Goal: Information Seeking & Learning: Learn about a topic

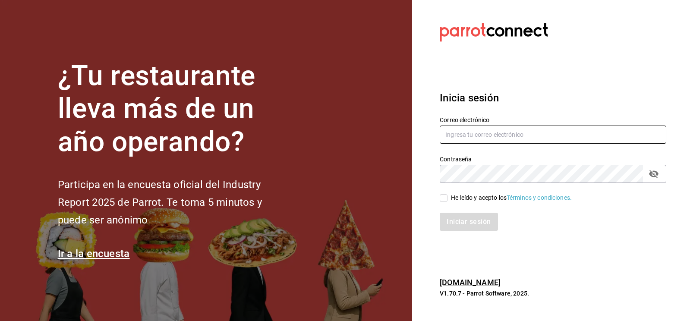
type input "[EMAIL_ADDRESS][DOMAIN_NAME]"
drag, startPoint x: 443, startPoint y: 201, endPoint x: 438, endPoint y: 201, distance: 4.7
click at [443, 200] on input "He leído y acepto los Términos y condiciones." at bounding box center [444, 198] width 8 height 8
checkbox input "true"
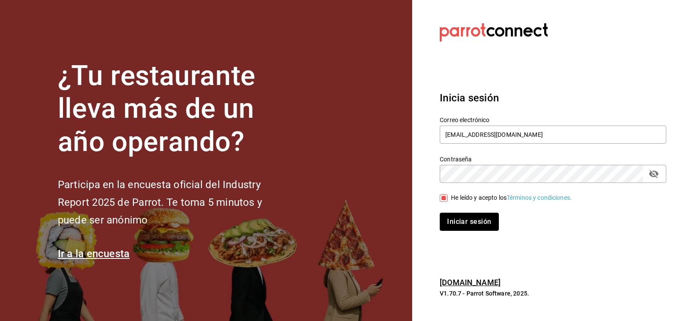
click at [450, 216] on button "Iniciar sesión" at bounding box center [469, 222] width 59 height 18
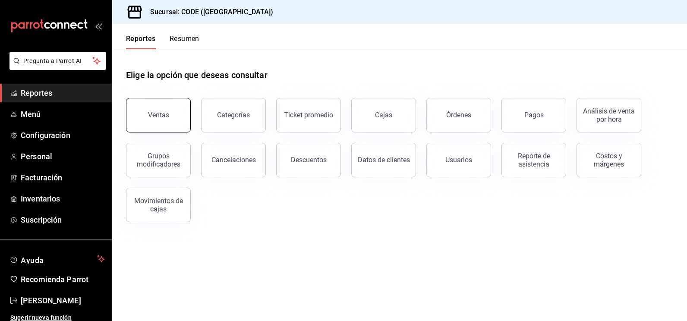
click at [163, 115] on div "Ventas" at bounding box center [158, 115] width 21 height 8
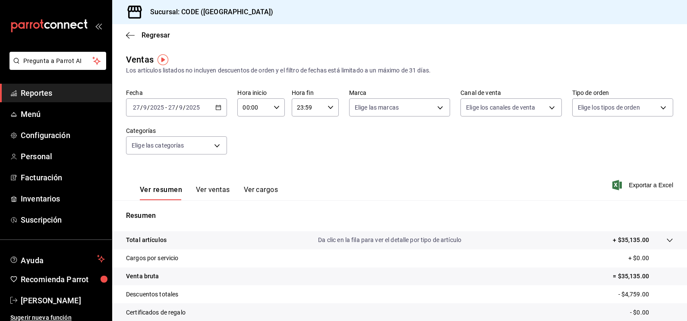
click at [173, 105] on input "27" at bounding box center [172, 107] width 8 height 7
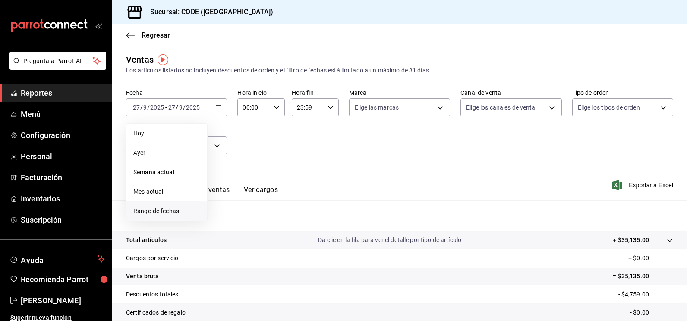
click at [164, 216] on li "Rango de fechas" at bounding box center [166, 211] width 81 height 19
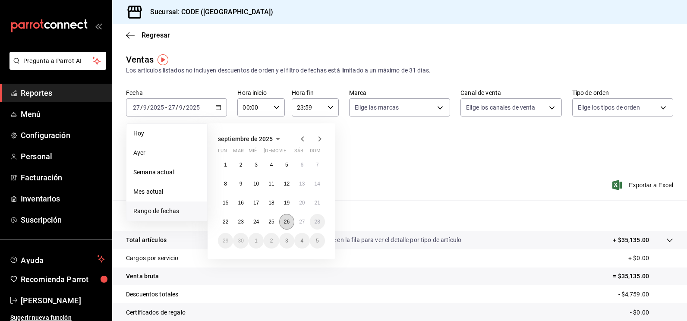
drag, startPoint x: 283, startPoint y: 223, endPoint x: 287, endPoint y: 223, distance: 4.7
click at [283, 223] on button "26" at bounding box center [286, 222] width 15 height 16
click at [303, 218] on button "27" at bounding box center [301, 222] width 15 height 16
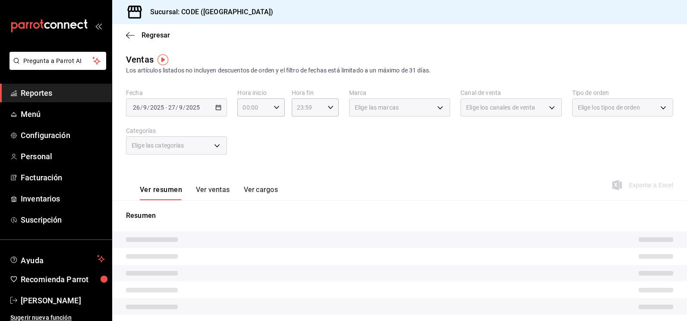
click at [361, 174] on div "Ver resumen Ver ventas Ver cargos Exportar a Excel" at bounding box center [399, 182] width 575 height 35
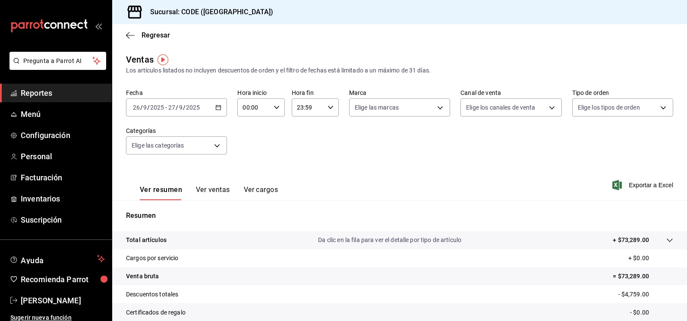
click at [279, 105] on div "00:00 Hora inicio" at bounding box center [260, 107] width 47 height 18
drag, startPoint x: 242, startPoint y: 133, endPoint x: 249, endPoint y: 136, distance: 7.8
click at [242, 134] on button "21" at bounding box center [248, 136] width 20 height 17
type input "21:00"
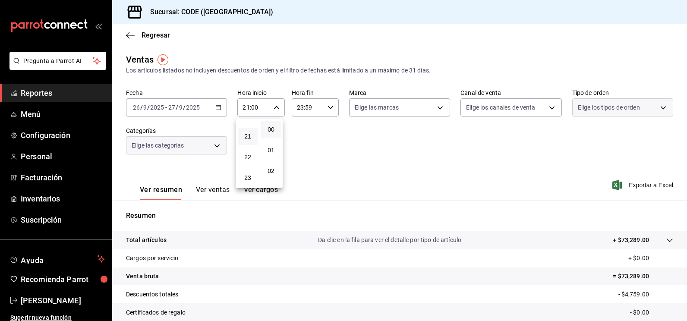
click at [372, 162] on div at bounding box center [343, 160] width 687 height 321
click at [322, 107] on div "23:59 Hora fin" at bounding box center [315, 107] width 47 height 18
click at [307, 174] on button "08" at bounding box center [301, 169] width 20 height 17
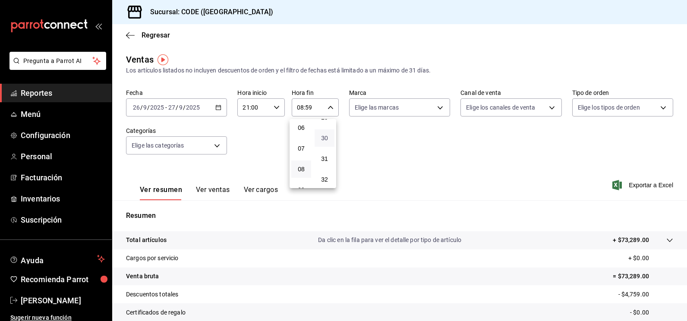
click at [321, 139] on span "30" at bounding box center [324, 138] width 9 height 7
type input "08:30"
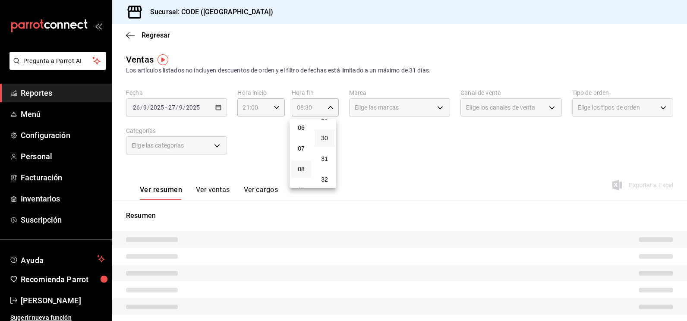
click at [411, 120] on div at bounding box center [343, 160] width 687 height 321
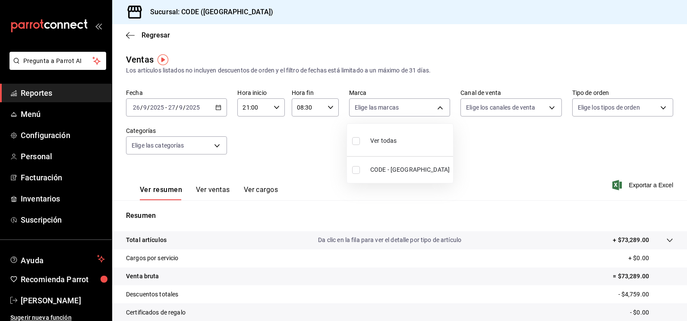
click at [415, 113] on body "Pregunta a Parrot AI Reportes Menú Configuración Personal Facturación Inventari…" at bounding box center [343, 160] width 687 height 321
click at [352, 169] on li "CODE - [GEOGRAPHIC_DATA]" at bounding box center [400, 169] width 106 height 19
type input "b4274379-98e3-4a61-b813-167c2f875b9b"
checkbox input "true"
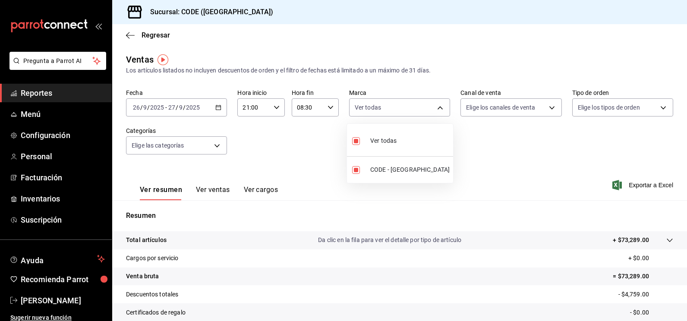
drag, startPoint x: 449, startPoint y: 156, endPoint x: 530, endPoint y: 119, distance: 89.2
click at [450, 156] on div at bounding box center [343, 160] width 687 height 321
click at [529, 102] on body "Pregunta a Parrot AI Reportes Menú Configuración Personal Facturación Inventari…" at bounding box center [343, 160] width 687 height 321
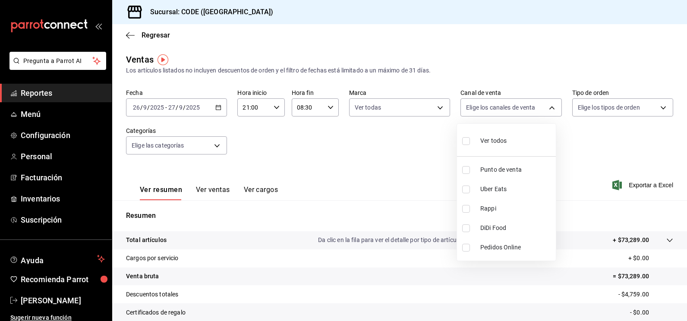
click at [466, 169] on input "checkbox" at bounding box center [466, 170] width 8 height 8
checkbox input "true"
type input "PARROT"
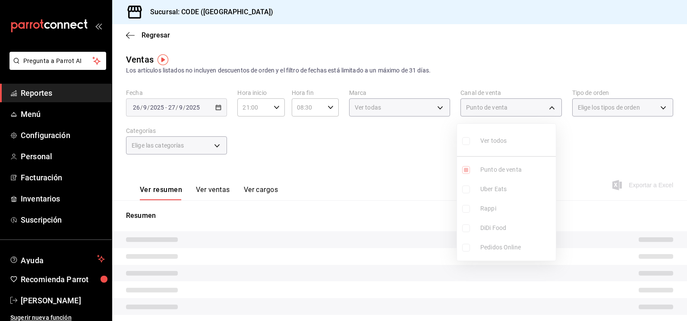
click at [561, 162] on div at bounding box center [343, 160] width 687 height 321
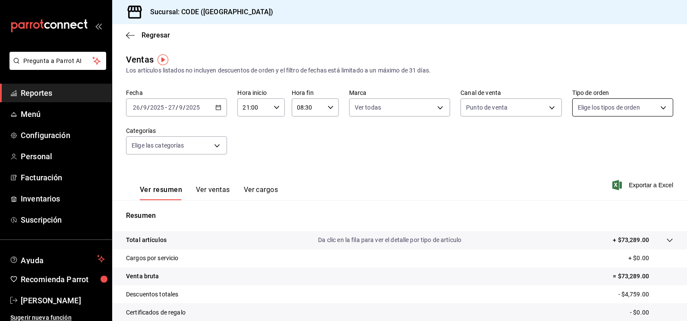
click at [576, 104] on body "Pregunta a Parrot AI Reportes Menú Configuración Personal Facturación Inventari…" at bounding box center [343, 160] width 687 height 321
click at [578, 174] on li "Code Vallarta" at bounding box center [617, 169] width 99 height 19
type input "5e044743-194e-4ac1-a373-21a517007421"
checkbox input "true"
drag, startPoint x: 444, startPoint y: 177, endPoint x: 284, endPoint y: 170, distance: 159.8
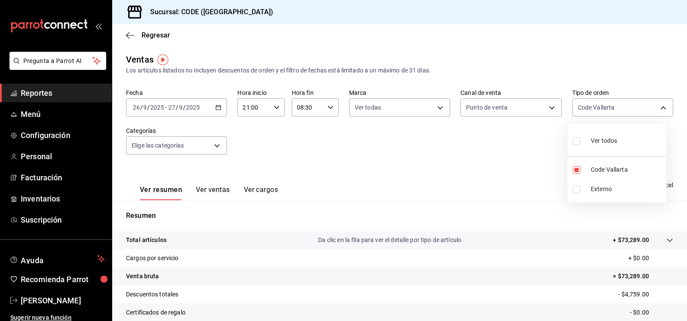
click at [441, 177] on div at bounding box center [343, 160] width 687 height 321
click at [221, 148] on body "Pregunta a Parrot AI Reportes Menú Configuración Personal Facturación Inventari…" at bounding box center [343, 160] width 687 height 321
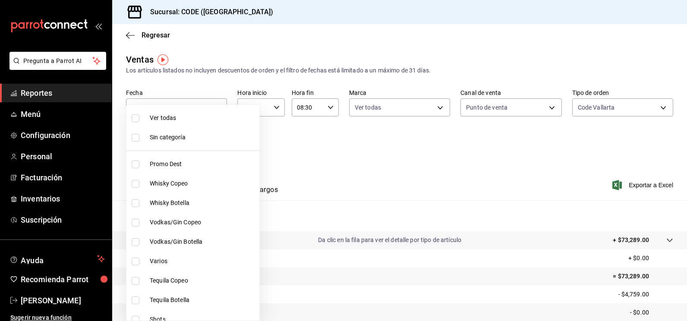
click at [137, 118] on input "checkbox" at bounding box center [136, 118] width 8 height 8
checkbox input "true"
type input "f391cf47-fcb9-47d4-a0a8-cb8543f6f021,4bb38f7e-a5c0-4edd-b3a9-4b6ffc0329f0,fb8a9…"
checkbox input "true"
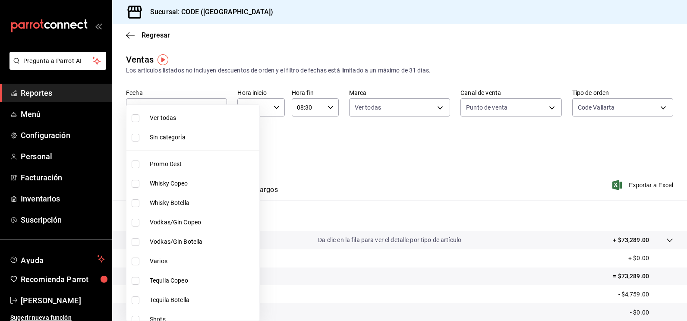
checkbox input "true"
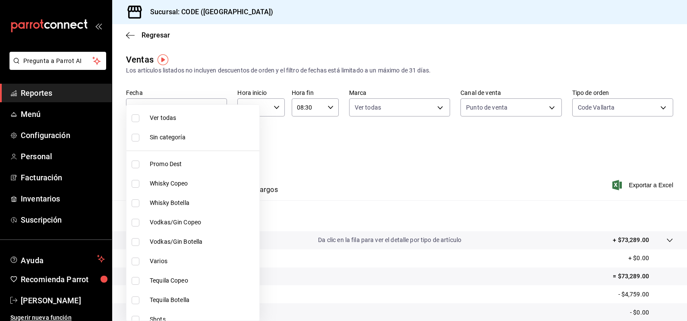
checkbox input "true"
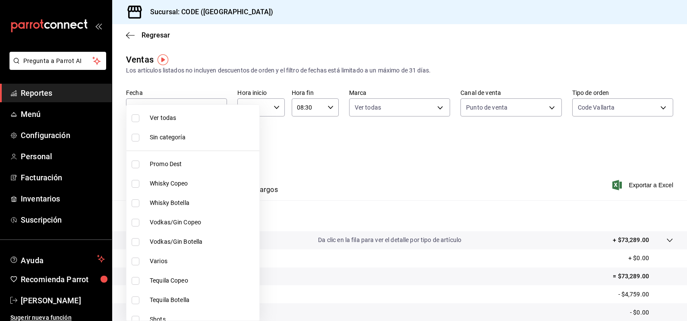
checkbox input "true"
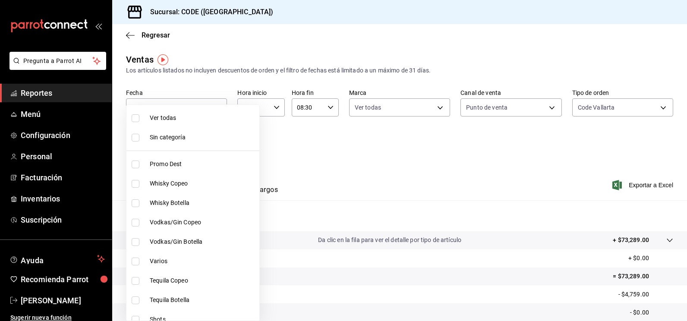
checkbox input "true"
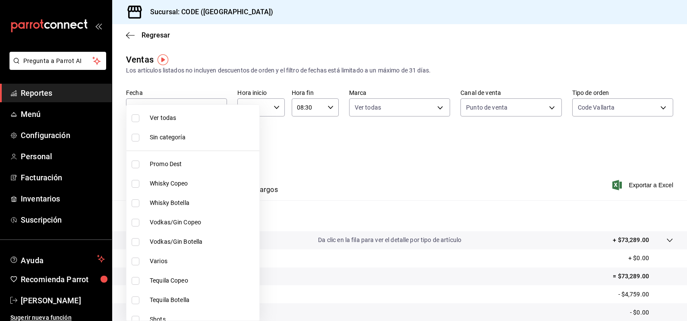
checkbox input "true"
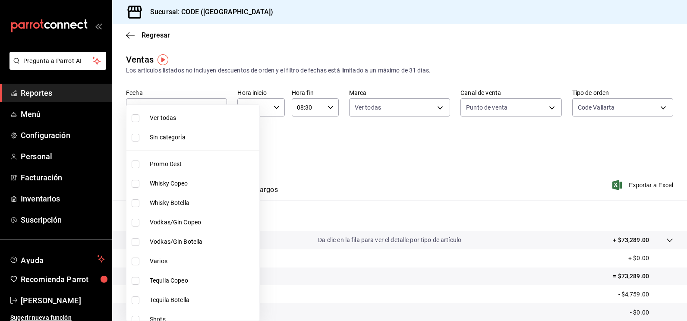
checkbox input "true"
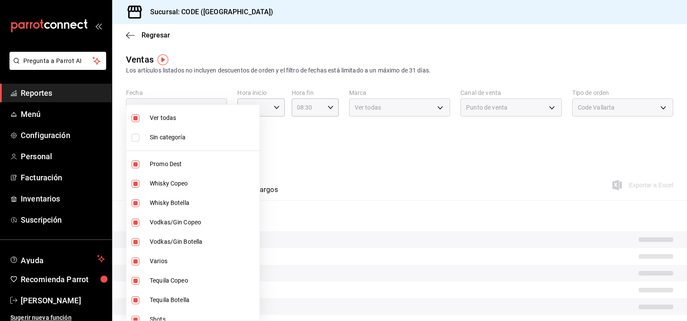
click at [137, 145] on li "Sin categoría" at bounding box center [192, 137] width 133 height 19
checkbox input "true"
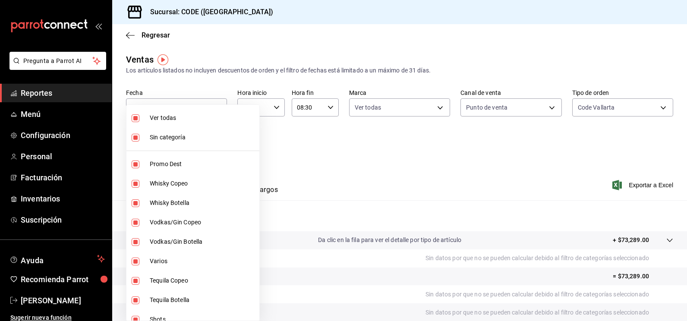
click at [316, 150] on div at bounding box center [343, 160] width 687 height 321
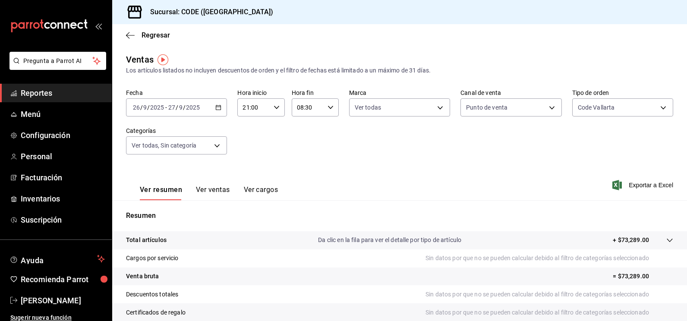
click at [226, 189] on button "Ver ventas" at bounding box center [213, 193] width 34 height 15
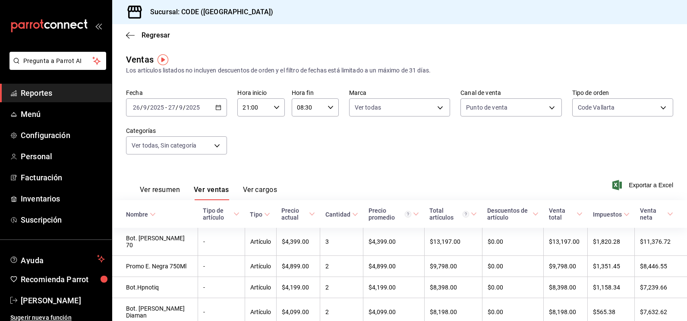
click at [173, 190] on button "Ver resumen" at bounding box center [160, 193] width 40 height 15
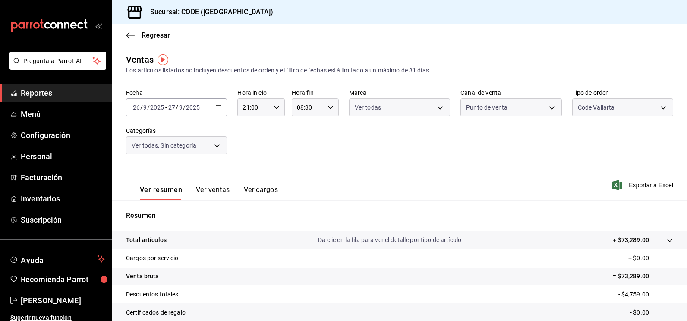
click at [397, 155] on div "Fecha [DATE] [DATE] - [DATE] [DATE] Hora inicio 21:00 Hora inicio Hora fin 08:3…" at bounding box center [399, 127] width 547 height 76
click at [159, 36] on span "Regresar" at bounding box center [156, 35] width 28 height 8
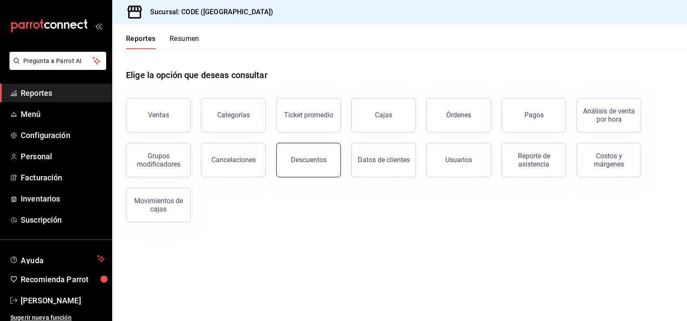
click at [290, 165] on button "Descuentos" at bounding box center [308, 160] width 65 height 35
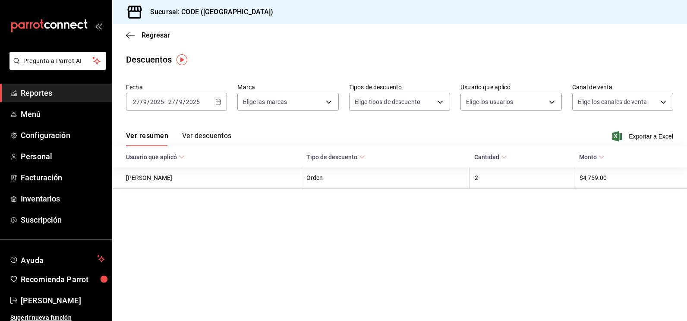
click at [218, 134] on button "Ver descuentos" at bounding box center [206, 139] width 49 height 15
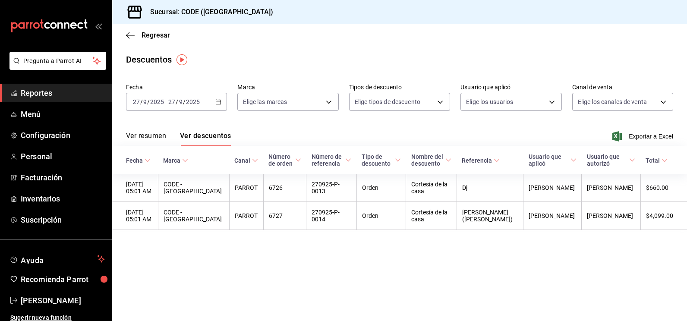
click at [529, 238] on main "Regresar Descuentos Fecha [DATE] [DATE] - [DATE] [DATE] Marca Elige las marcas …" at bounding box center [399, 172] width 575 height 297
click at [340, 133] on div "Ver resumen Ver descuentos Exportar a Excel" at bounding box center [399, 133] width 575 height 25
click at [317, 282] on main "Regresar Descuentos Fecha [DATE] [DATE] - [DATE] [DATE] Marca Elige las marcas …" at bounding box center [399, 172] width 575 height 297
click at [51, 88] on span "Reportes" at bounding box center [63, 93] width 84 height 12
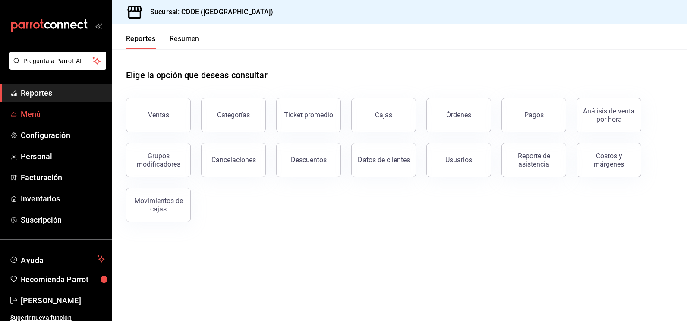
click at [44, 116] on span "Menú" at bounding box center [63, 114] width 84 height 12
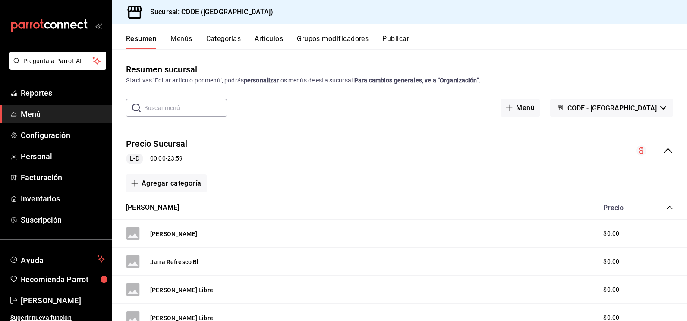
click at [180, 37] on button "Menús" at bounding box center [181, 42] width 22 height 15
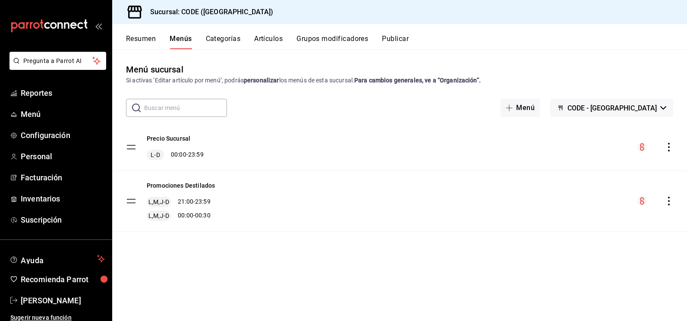
click at [231, 35] on button "Categorías" at bounding box center [223, 42] width 35 height 15
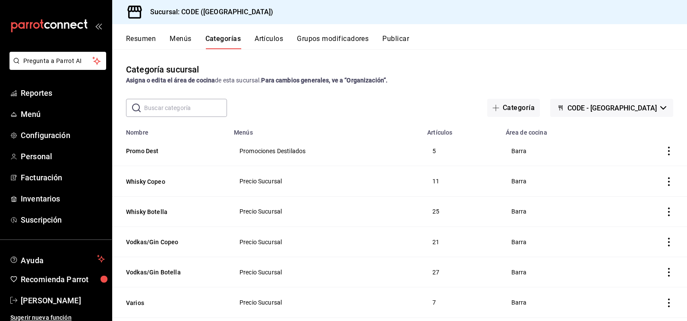
click at [270, 37] on button "Artículos" at bounding box center [269, 42] width 28 height 15
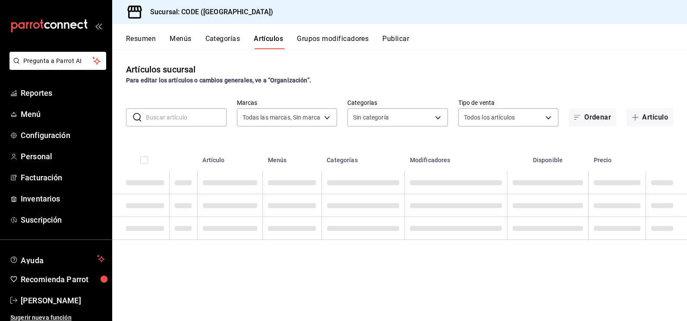
type input "b4274379-98e3-4a61-b813-167c2f875b9b"
type input "f391cf47-fcb9-47d4-a0a8-cb8543f6f021,4bb38f7e-a5c0-4edd-b3a9-4b6ffc0329f0,fb8a9…"
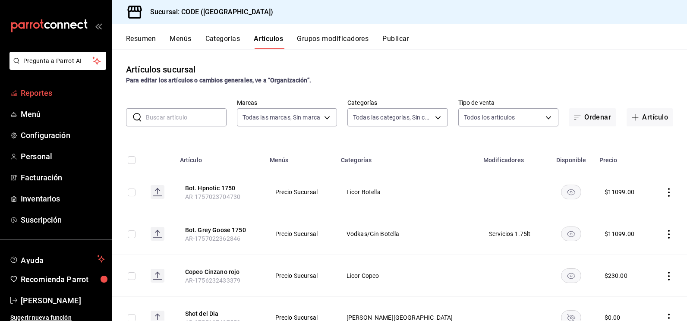
click at [41, 95] on span "Reportes" at bounding box center [63, 93] width 84 height 12
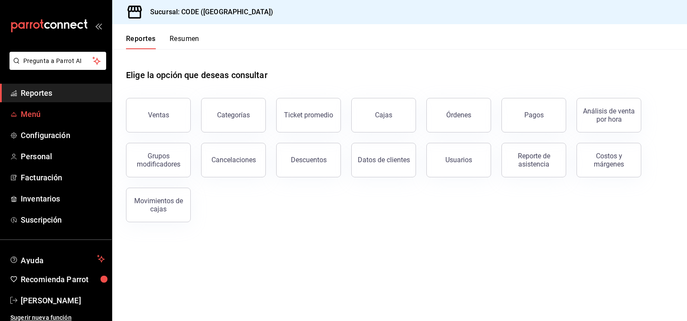
click at [40, 117] on span "Menú" at bounding box center [63, 114] width 84 height 12
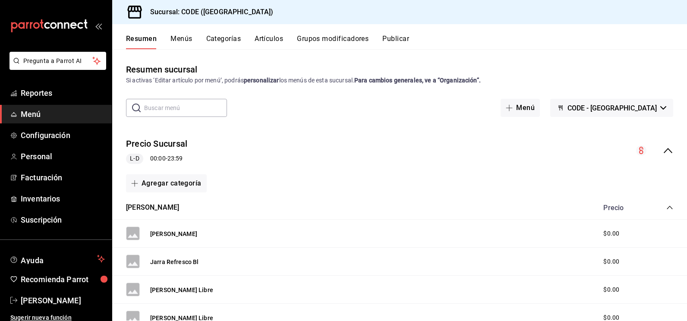
click at [169, 107] on input "text" at bounding box center [185, 107] width 83 height 17
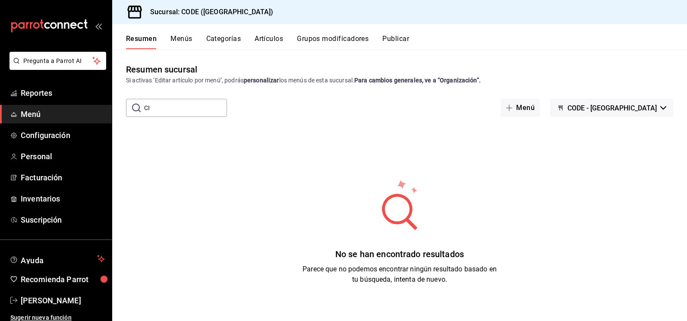
type input "C"
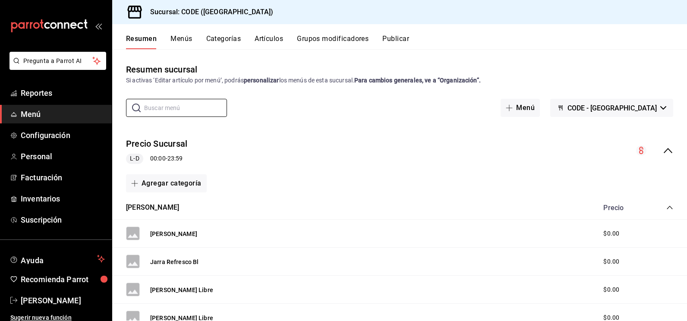
click at [186, 36] on button "Menús" at bounding box center [181, 42] width 22 height 15
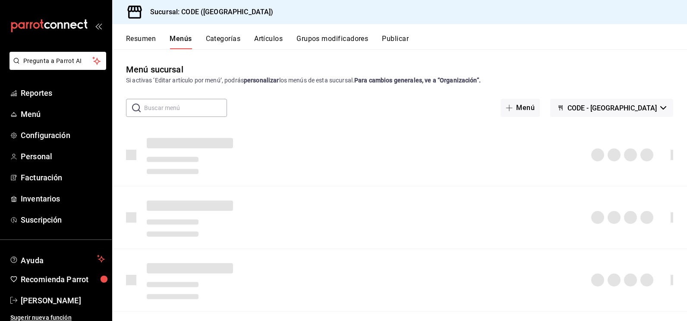
click at [181, 38] on button "Menús" at bounding box center [181, 42] width 22 height 15
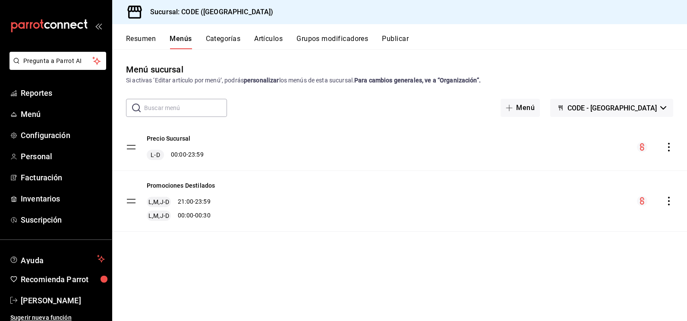
click at [214, 35] on button "Categorías" at bounding box center [223, 42] width 35 height 15
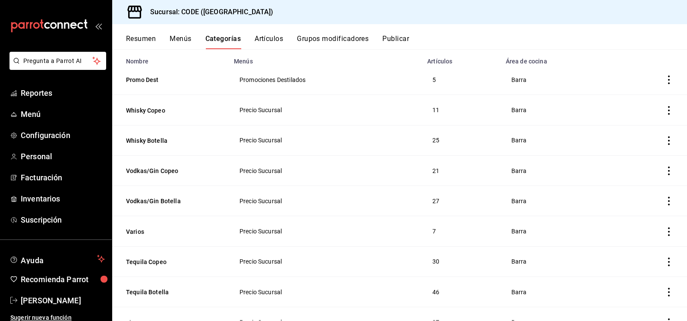
scroll to position [86, 0]
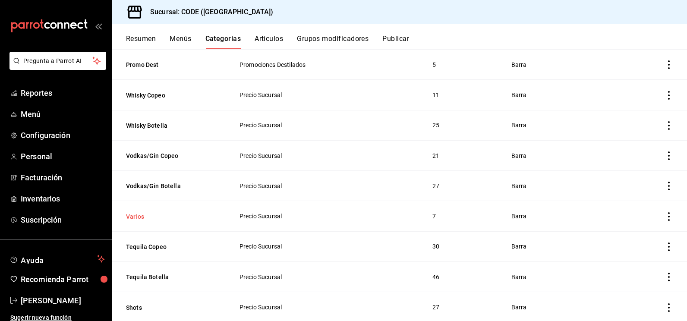
click at [137, 217] on button "Varios" at bounding box center [169, 216] width 86 height 9
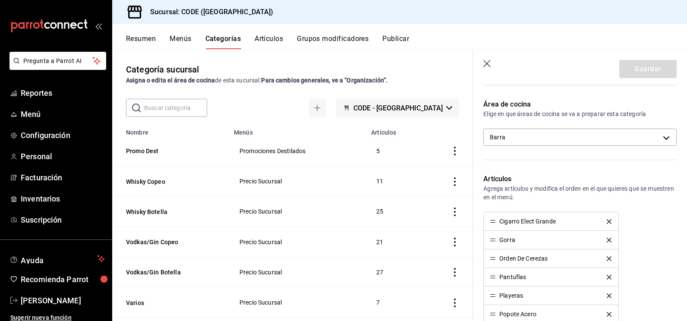
click at [259, 37] on button "Artículos" at bounding box center [269, 42] width 28 height 15
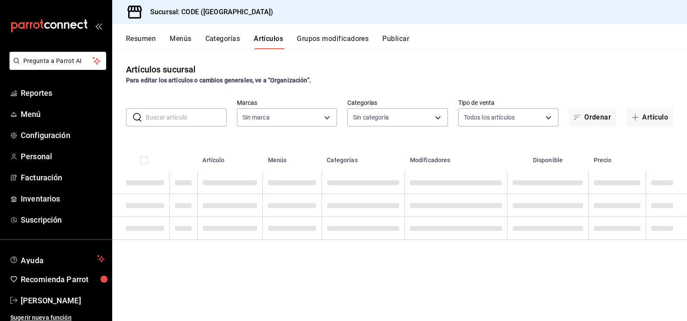
type input "b4274379-98e3-4a61-b813-167c2f875b9b"
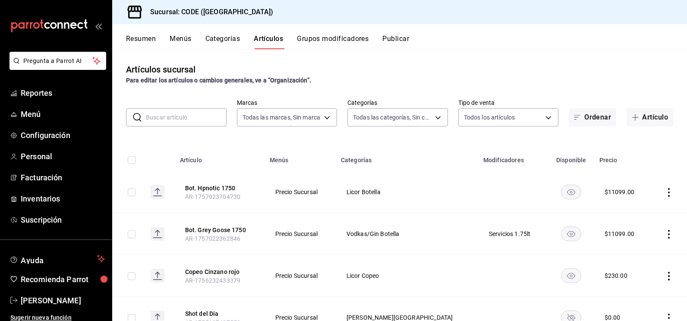
type input "f391cf47-fcb9-47d4-a0a8-cb8543f6f021,4bb38f7e-a5c0-4edd-b3a9-4b6ffc0329f0,fb8a9…"
click at [187, 117] on input "text" at bounding box center [186, 117] width 81 height 17
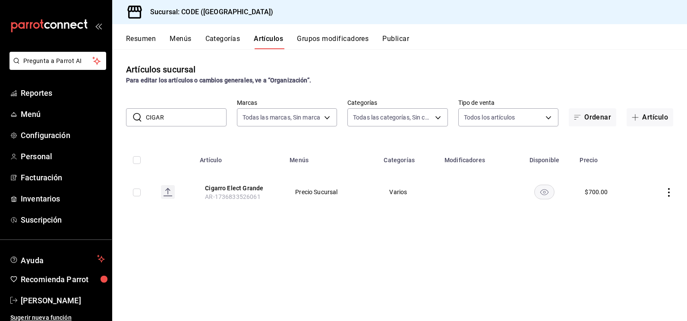
drag, startPoint x: 177, startPoint y: 118, endPoint x: 126, endPoint y: 118, distance: 50.5
click at [126, 118] on div "​ CIGAR ​" at bounding box center [176, 117] width 101 height 18
type input "CIGAR"
click at [333, 268] on div "Artículos sucursal Para editar los artículos o cambios generales, ve a “Organiz…" at bounding box center [399, 184] width 575 height 271
click at [52, 172] on span "Facturación" at bounding box center [63, 178] width 84 height 12
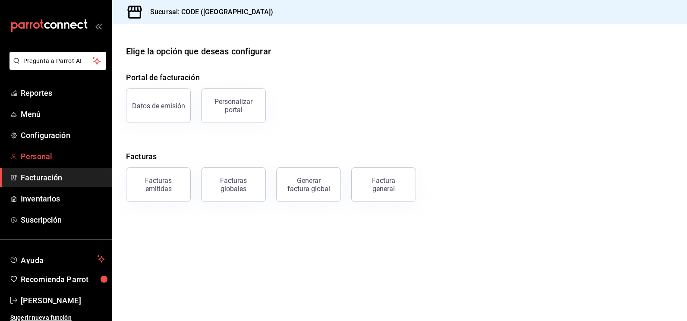
click at [46, 159] on span "Personal" at bounding box center [63, 157] width 84 height 12
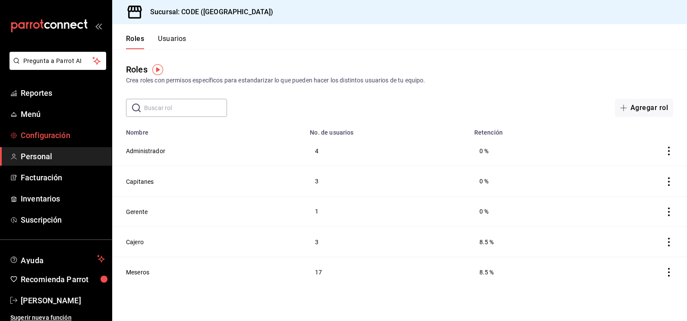
click at [53, 134] on span "Configuración" at bounding box center [63, 135] width 84 height 12
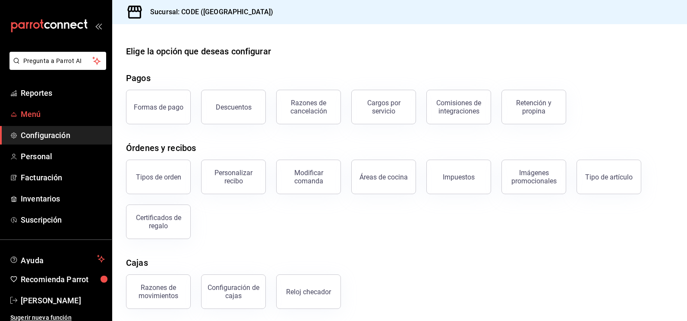
click at [46, 112] on span "Menú" at bounding box center [63, 114] width 84 height 12
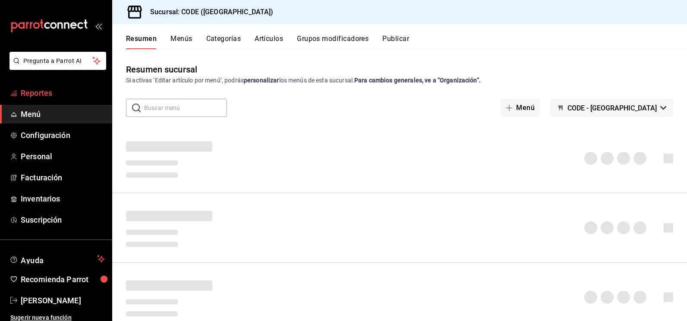
click at [44, 89] on span "Reportes" at bounding box center [63, 93] width 84 height 12
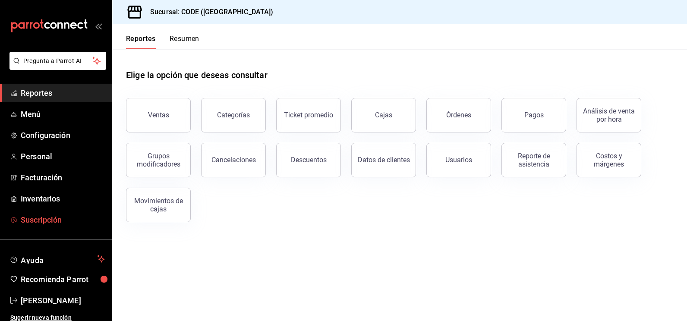
click at [41, 218] on span "Suscripción" at bounding box center [63, 220] width 84 height 12
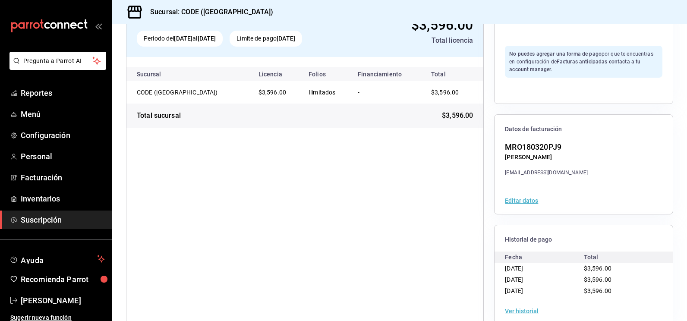
scroll to position [88, 0]
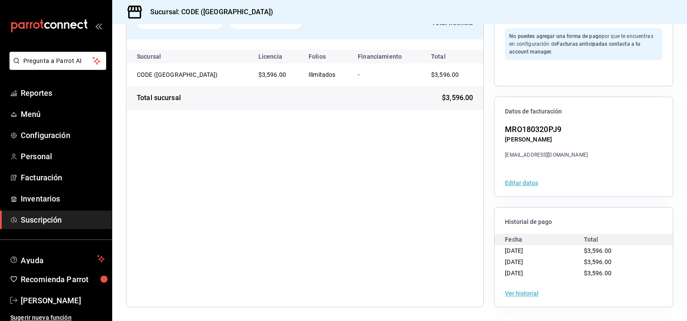
click at [518, 287] on div "Ver historial" at bounding box center [584, 293] width 178 height 27
click at [519, 295] on button "Ver historial" at bounding box center [522, 293] width 34 height 6
